Goal: Information Seeking & Learning: Find specific fact

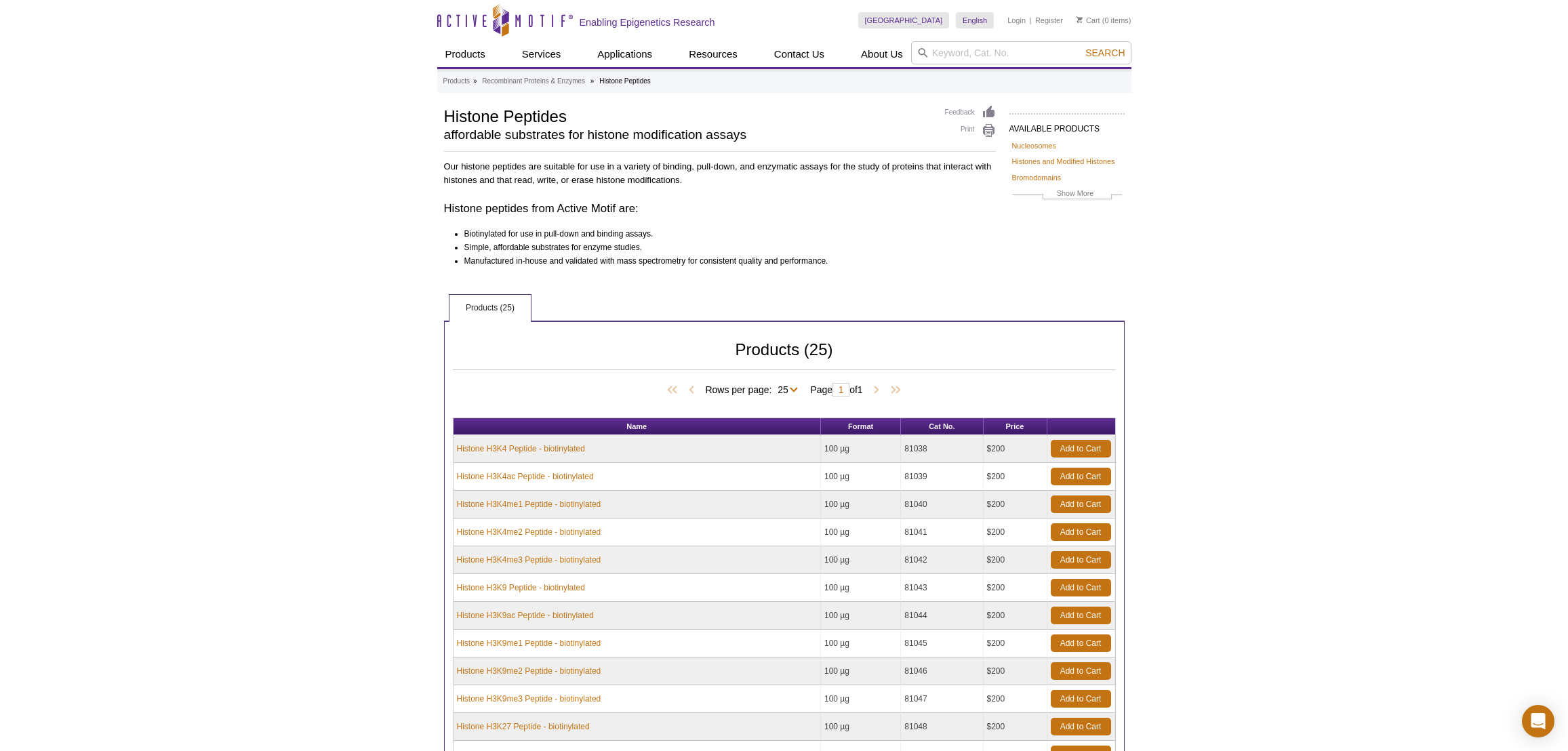
select select "25"
click at [932, 46] on input "search" at bounding box center [1021, 52] width 220 height 23
paste input "61083"
type input "61083"
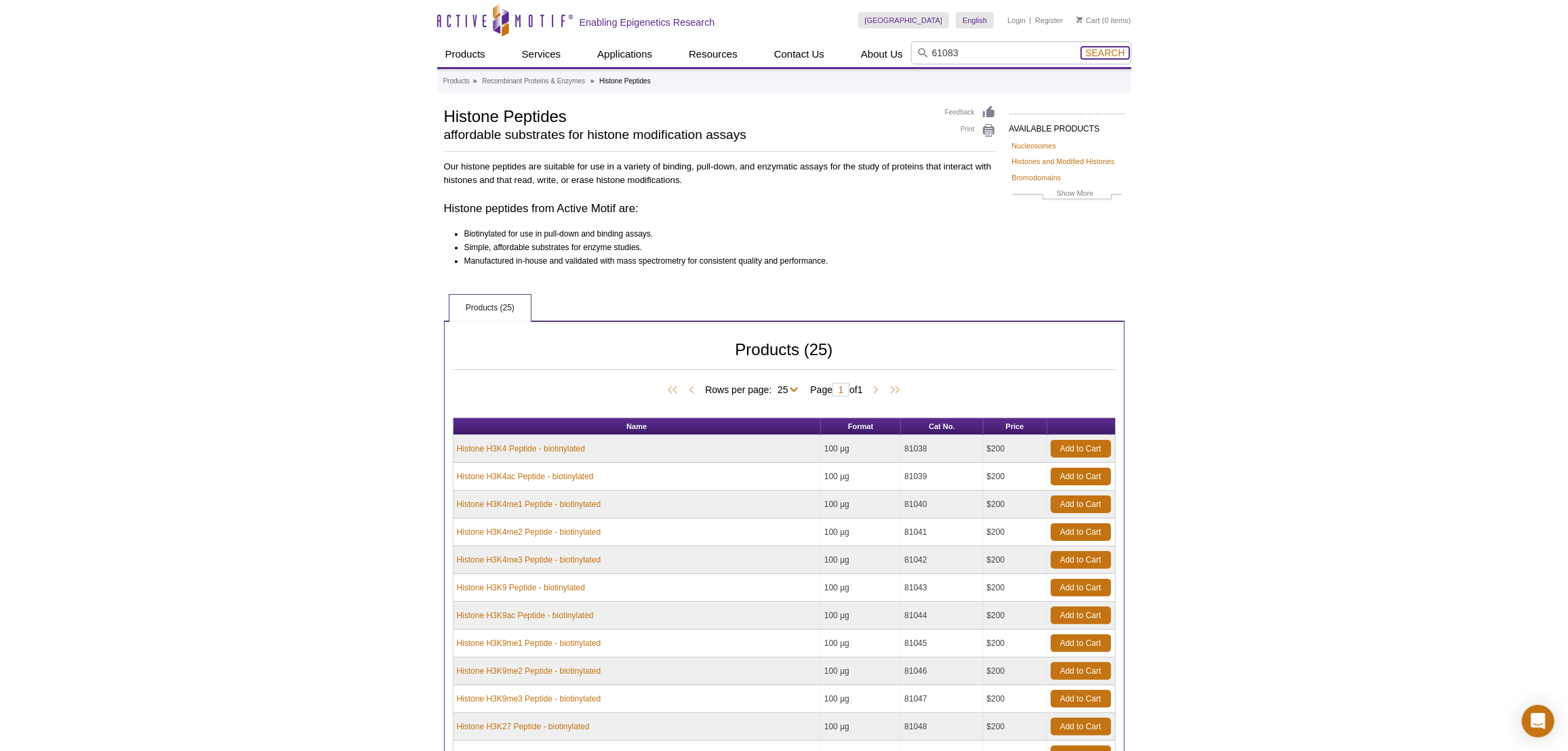
click at [1101, 51] on span "Search" at bounding box center [1105, 53] width 40 height 11
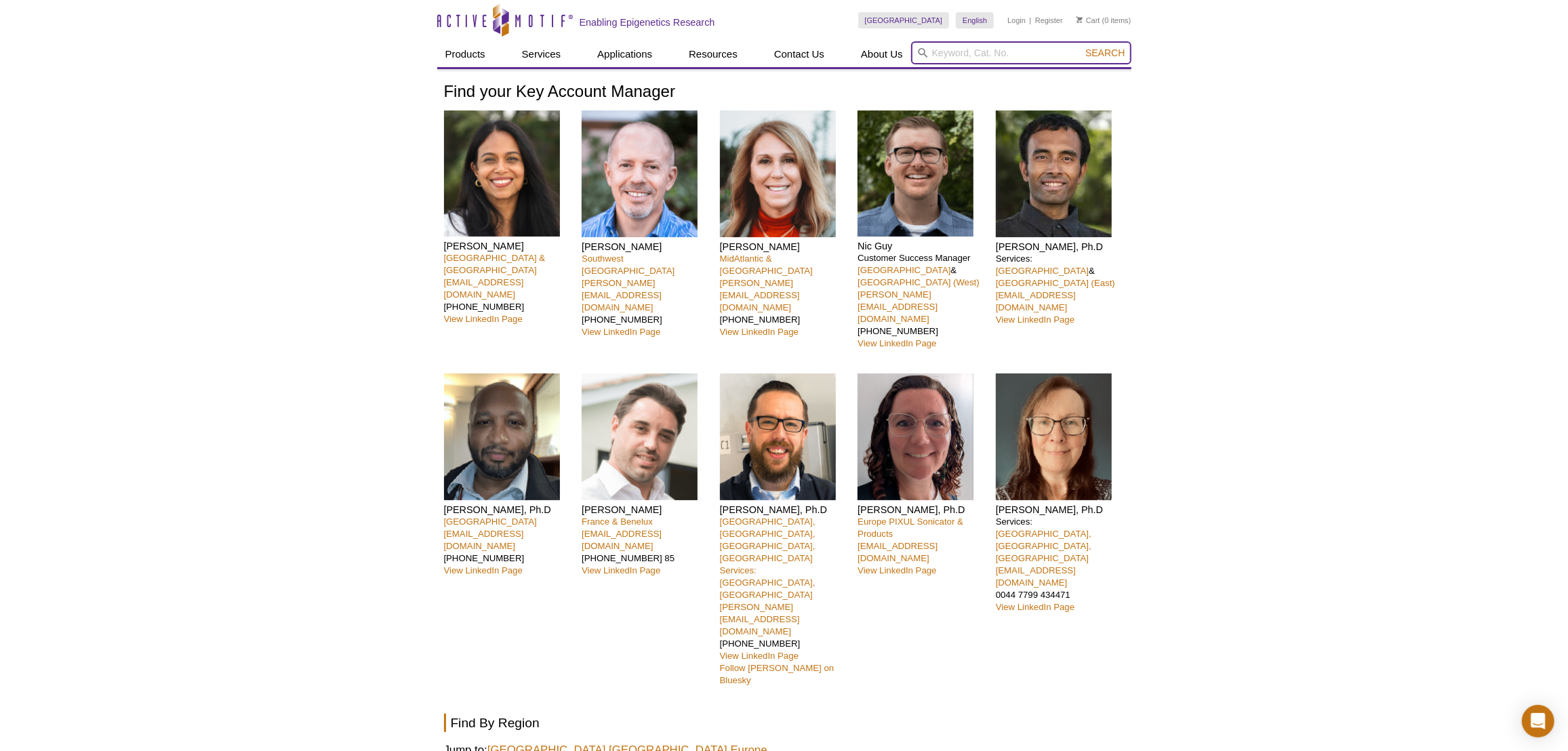
click at [978, 54] on input "search" at bounding box center [1021, 52] width 220 height 23
paste input "61085"
click at [1081, 47] on button "Search" at bounding box center [1105, 53] width 47 height 13
click at [1049, 67] on li "61085 / 61986 / 61086 – RNA pol II CTD phospho Ser5 antibody (mAb)" at bounding box center [1081, 74] width 340 height 19
type input "61085 / 61986 / 61086 – RNA pol II CTD phospho Ser5 antibody (mAb)"
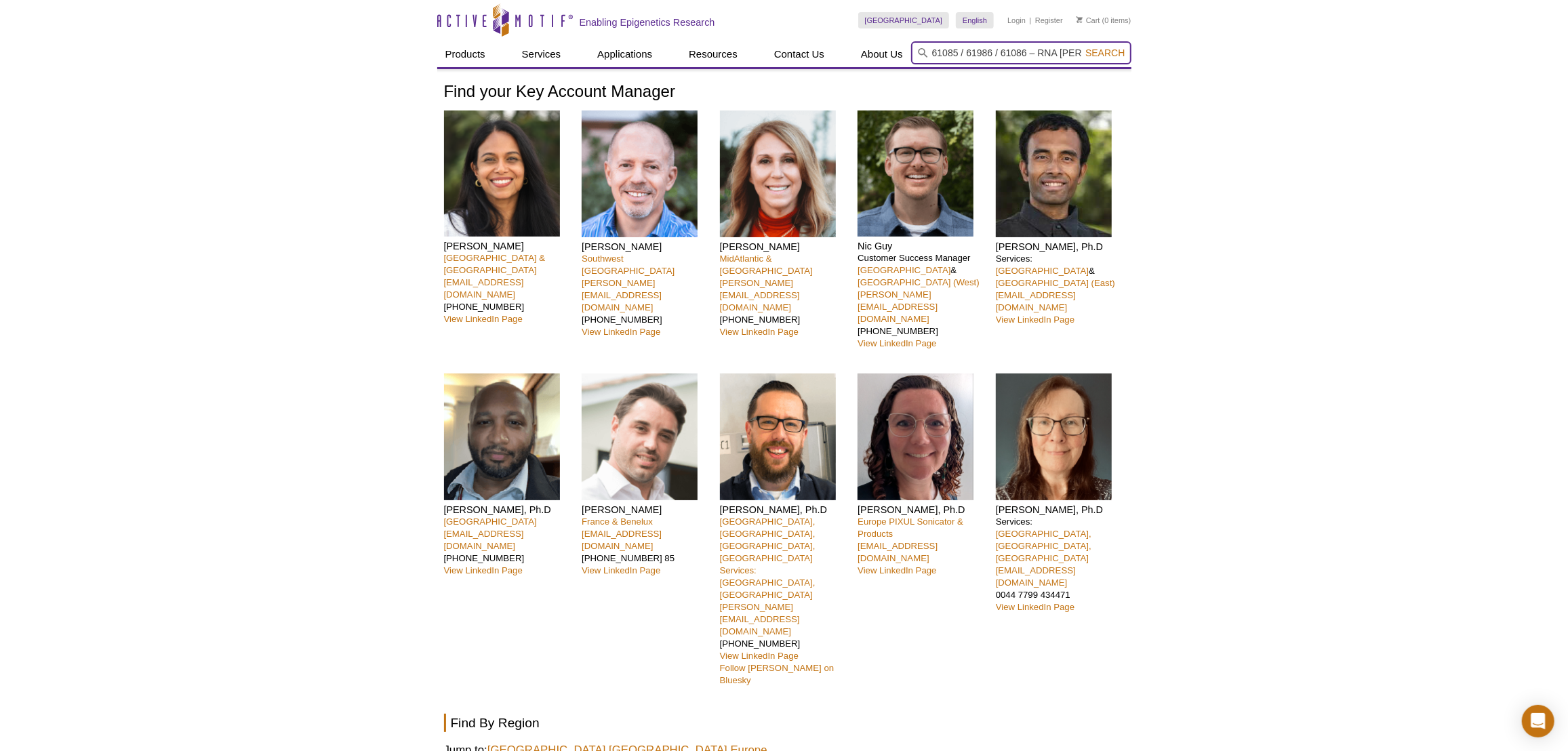
scroll to position [0, 149]
